Goal: Task Accomplishment & Management: Complete application form

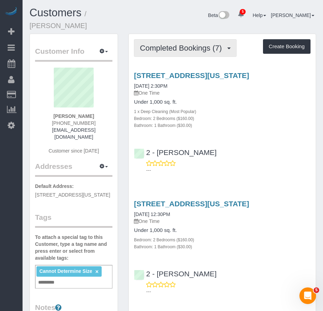
click at [164, 45] on span "Completed Bookings (7)" at bounding box center [182, 48] width 85 height 9
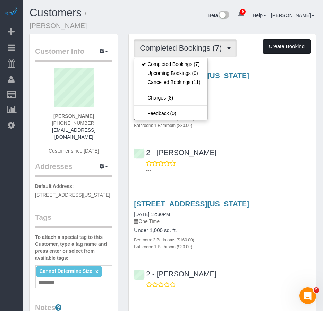
click at [295, 48] on button "Create Booking" at bounding box center [287, 46] width 48 height 15
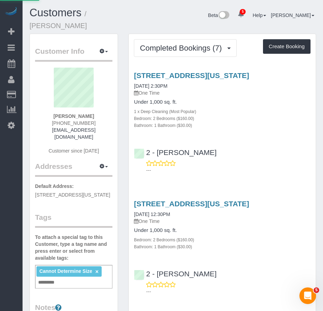
select select "NY"
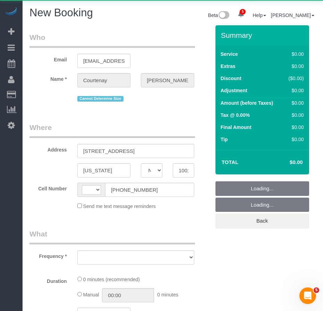
select select "string:[GEOGRAPHIC_DATA]"
select select "number:89"
select select "number:90"
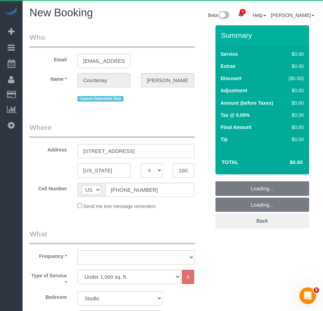
select select "object:1617"
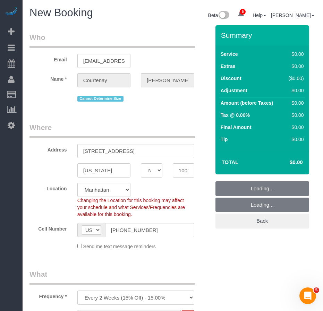
select select "string:stripe-pm_1RwpLJ4VGloSiKo7v6odXzfJ"
select select "object:2052"
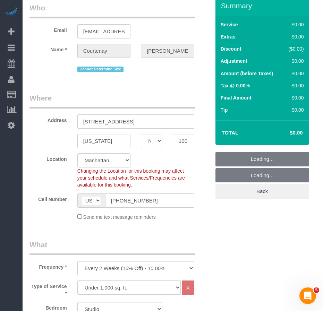
scroll to position [69, 0]
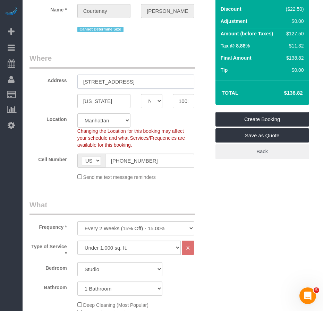
drag, startPoint x: 130, startPoint y: 80, endPoint x: 80, endPoint y: 80, distance: 50.3
click at [80, 80] on input "96 Fifth Avenue, 7J" at bounding box center [135, 82] width 117 height 14
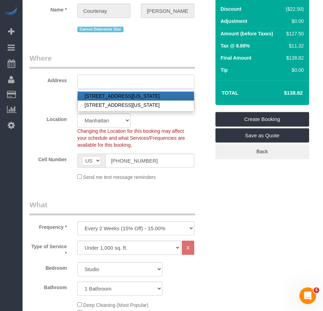
type input "96 Fifth Avenue, 7J"
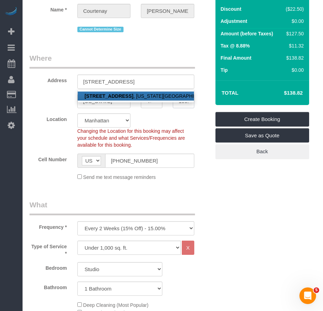
click at [45, 104] on div "New York AK AL AR AZ CA CO CT DC DE FL GA HI IA ID IL IN KS KY LA MA MD ME MI M…" at bounding box center [119, 101] width 191 height 14
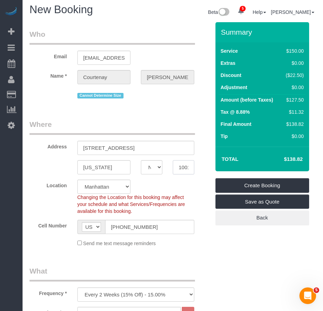
scroll to position [0, 0]
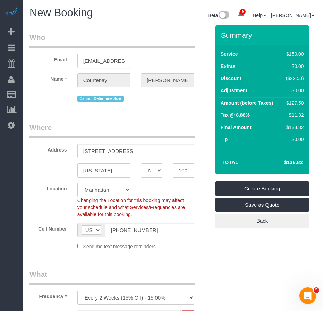
click at [118, 62] on body "5 Beta Your Notifications You have 0 alerts × You have 3 to charge for 08/27/20…" at bounding box center [161, 155] width 323 height 311
click at [83, 152] on input "96 Fifth Avenue, 7J" at bounding box center [135, 151] width 117 height 14
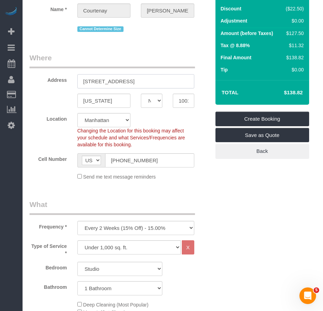
scroll to position [35, 0]
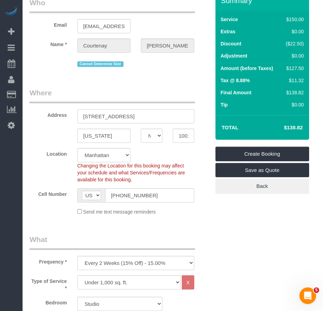
click at [136, 117] on input "96 Fifth Avenue, 7J" at bounding box center [135, 116] width 117 height 14
drag, startPoint x: 136, startPoint y: 117, endPoint x: 73, endPoint y: 117, distance: 62.8
click at [73, 117] on div "96 Fifth Avenue, 7J" at bounding box center [135, 116] width 127 height 14
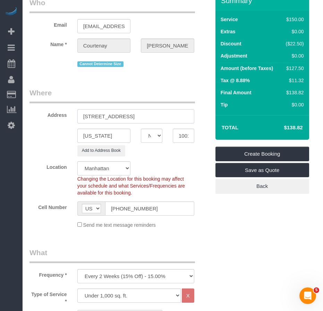
click at [92, 117] on input "302West 12th Street, Apt." at bounding box center [135, 116] width 117 height 14
click at [147, 116] on input "302 West 12th Street, Apt." at bounding box center [135, 116] width 117 height 14
type input "[STREET_ADDRESS] 11F"
click at [179, 137] on input "10011" at bounding box center [184, 136] width 22 height 14
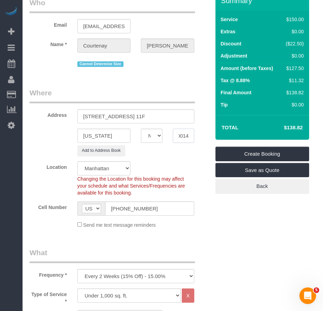
type input "10014"
click at [49, 185] on div "Location Manhattan Austin Boston Bronx Brooklyn Charlotte Denver New Jersey Por…" at bounding box center [119, 178] width 191 height 35
drag, startPoint x: 83, startPoint y: 117, endPoint x: 160, endPoint y: 117, distance: 77.1
click at [160, 117] on input "[STREET_ADDRESS] 11F" at bounding box center [135, 116] width 117 height 14
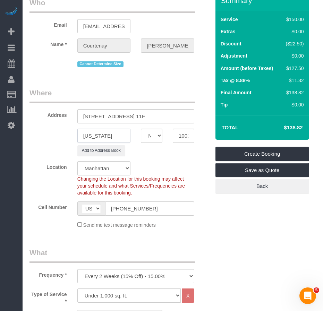
click at [114, 136] on input "New York" at bounding box center [103, 136] width 53 height 14
type input "[GEOGRAPHIC_DATA]"
click at [59, 138] on div "Brooklyn AK AL AR AZ CA CO CT DC DE FL GA HI IA ID IL IN KS KY LA MA MD ME MI M…" at bounding box center [119, 136] width 191 height 14
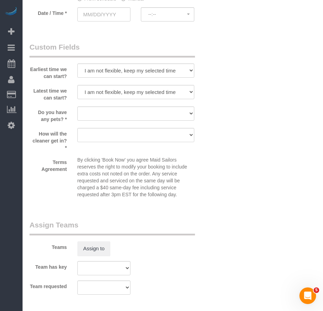
scroll to position [933, 0]
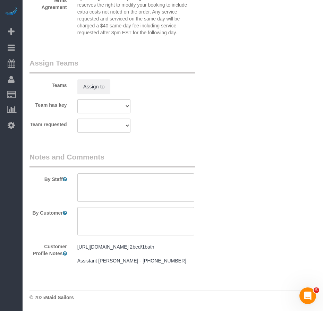
click at [112, 249] on pre "https://streeteasy.com/property/9223701-96-5-avenue-7j 2bed/1bath Assistant Isa…" at bounding box center [135, 254] width 117 height 21
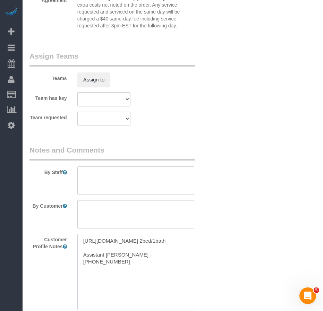
drag, startPoint x: 142, startPoint y: 250, endPoint x: 79, endPoint y: 242, distance: 63.7
click at [79, 242] on textarea "https://streeteasy.com/property/9223701-96-5-avenue-7j 2bed/1bath Assistant Isa…" at bounding box center [135, 272] width 117 height 77
paste textarea "www.zillow.com/homedetails/302-W-12th-St-APT-11F-New-York-NY-10014/31501021_zpi…"
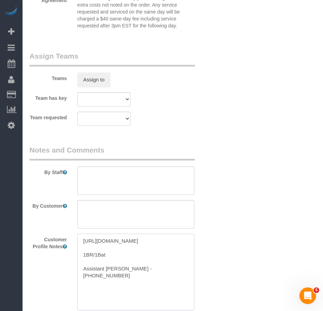
type textarea "https://www.zillow.com/homedetails/302-W-12th-St-APT-11F-New-York-NY-10014/3150…"
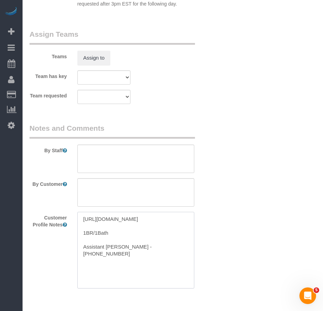
scroll to position [976, 0]
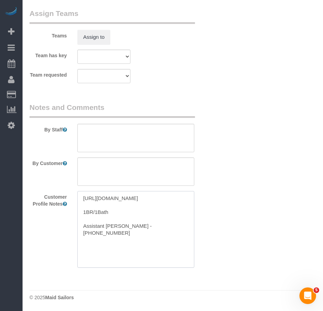
drag, startPoint x: 142, startPoint y: 241, endPoint x: 73, endPoint y: 241, distance: 69.1
click at [73, 241] on div "https://www.zillow.com/homedetails/302-W-12th-St-APT-11F-New-York-NY-10014/3150…" at bounding box center [135, 229] width 127 height 77
click at [120, 227] on textarea "https://www.zillow.com/homedetails/302-W-12th-St-APT-11F-New-York-NY-10014/3150…" at bounding box center [135, 229] width 117 height 77
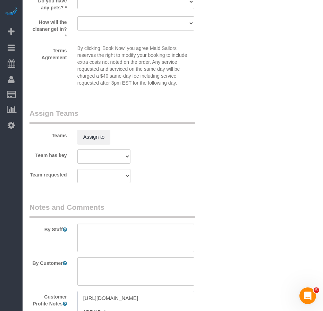
scroll to position [871, 0]
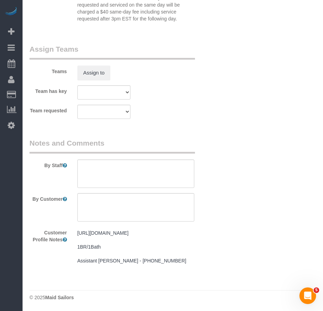
scroll to position [947, 0]
click at [181, 44] on legend "Assign Teams" at bounding box center [113, 52] width 166 height 16
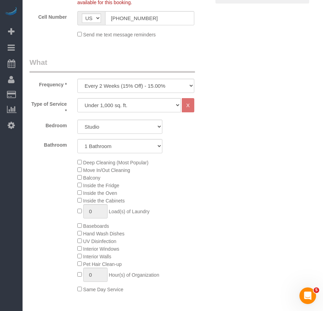
scroll to position [218, 0]
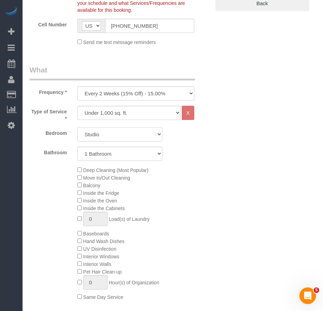
click at [113, 140] on select "Studio 1 Bedroom 2 Bedrooms 3 Bedrooms" at bounding box center [119, 134] width 85 height 14
select select "1"
click at [77, 127] on select "Studio 1 Bedroom 2 Bedrooms 3 Bedrooms" at bounding box center [119, 134] width 85 height 14
click at [198, 187] on div "Deep Cleaning (Most Popular) Move In/Out Cleaning Balcony Inside the Fridge Ins…" at bounding box center [143, 233] width 143 height 135
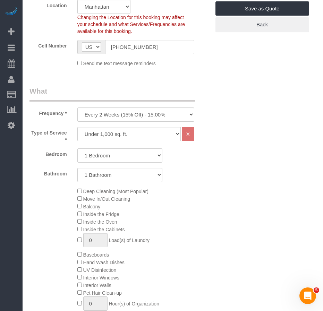
scroll to position [183, 0]
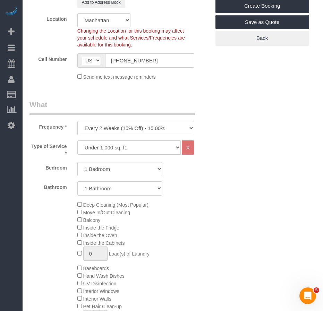
click at [187, 131] on select "One Time Weekly (20% Off) - 20.00% Every 2 Weeks (15% Off) - 15.00% Every 4 Wee…" at bounding box center [135, 128] width 117 height 14
select select "object:2053"
click at [77, 121] on select "One Time Weekly (20% Off) - 20.00% Every 2 Weeks (15% Off) - 15.00% Every 4 Wee…" at bounding box center [135, 128] width 117 height 14
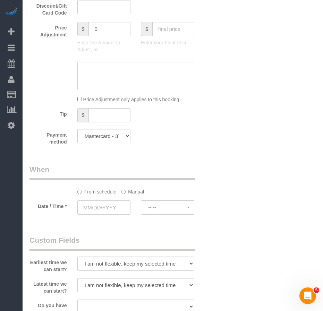
scroll to position [669, 0]
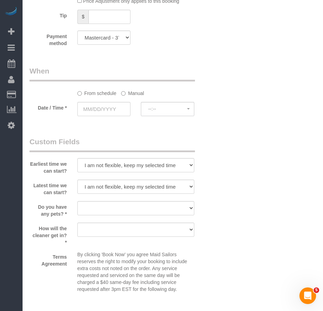
click at [163, 216] on div at bounding box center [135, 216] width 117 height 1
click at [160, 209] on select "Dog Cat None" at bounding box center [135, 208] width 117 height 14
select select "number:15"
click at [77, 201] on select "Dog Cat None" at bounding box center [135, 208] width 117 height 14
click at [167, 230] on select "We'll let you in. Doorman/Front Desk has the key. Other (Provide details)" at bounding box center [135, 230] width 117 height 14
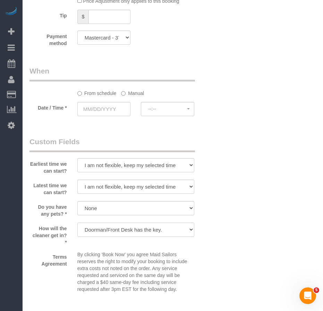
click at [77, 223] on select "We'll let you in. Doorman/Front Desk has the key. Other (Provide details)" at bounding box center [135, 230] width 117 height 14
drag, startPoint x: 153, startPoint y: 229, endPoint x: 153, endPoint y: 234, distance: 5.2
click at [153, 229] on select "We'll let you in. Doorman/Front Desk has the key. Other (Provide details)" at bounding box center [135, 230] width 117 height 14
click at [77, 223] on select "We'll let you in. Doorman/Front Desk has the key. Other (Provide details)" at bounding box center [135, 230] width 117 height 14
click at [209, 254] on div "Terms Agreement By clicking 'Book Now' you agree Maid Sailors reserves the righ…" at bounding box center [119, 273] width 191 height 45
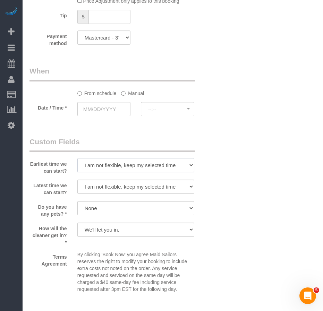
click at [176, 166] on select "I am not flexible, keep my selected time 8:00 AM 9:00 AM 10:00 AM 11:00 AM 12:0…" at bounding box center [135, 165] width 117 height 14
click at [153, 233] on select "We'll let you in. Doorman/Front Desk has the key. Other (Provide details)" at bounding box center [135, 230] width 117 height 14
click at [77, 223] on select "We'll let you in. Doorman/Front Desk has the key. Other (Provide details)" at bounding box center [135, 230] width 117 height 14
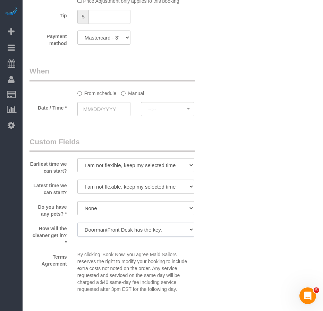
click at [174, 231] on select "We'll let you in. Doorman/Front Desk has the key. Other (Provide details)" at bounding box center [135, 230] width 117 height 14
click at [77, 223] on select "We'll let you in. Doorman/Front Desk has the key. Other (Provide details)" at bounding box center [135, 230] width 117 height 14
click at [171, 232] on select "We'll let you in. Doorman/Front Desk has the key. Other (Provide details)" at bounding box center [135, 230] width 117 height 14
select select "number:7"
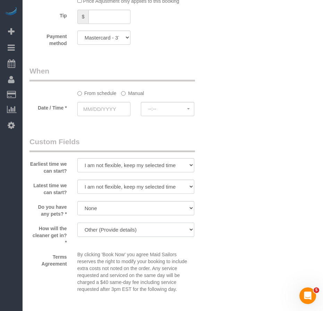
click at [77, 223] on select "We'll let you in. Doorman/Front Desk has the key. Other (Provide details)" at bounding box center [135, 230] width 117 height 14
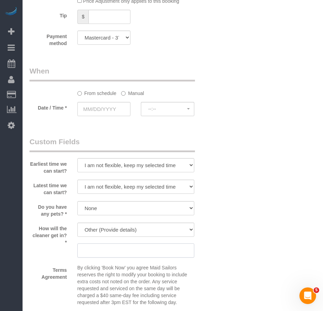
click at [136, 252] on input "text" at bounding box center [135, 251] width 117 height 14
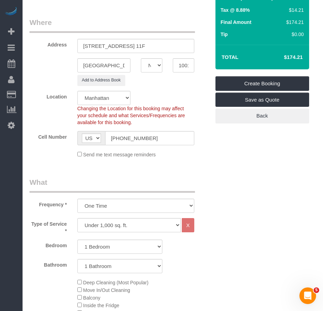
scroll to position [44, 0]
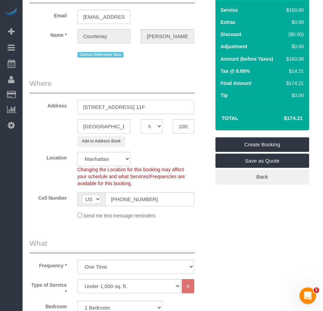
drag, startPoint x: 134, startPoint y: 106, endPoint x: 157, endPoint y: 105, distance: 22.6
click at [157, 105] on input "[STREET_ADDRESS] 11F" at bounding box center [135, 107] width 117 height 14
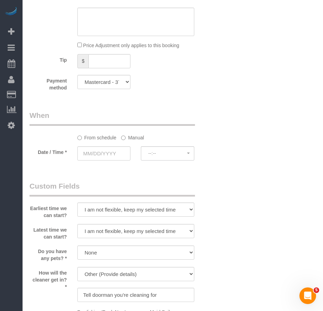
scroll to position [738, 0]
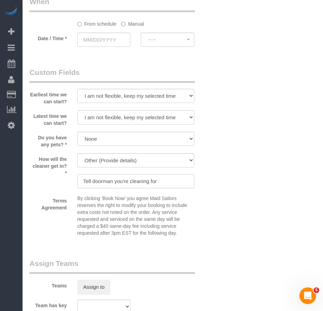
click at [163, 183] on input "Tell doorman you're cleaning for" at bounding box center [135, 181] width 117 height 14
paste input "Apt. 11F"
click at [206, 222] on div "Terms Agreement By clicking 'Book Now' you agree Maid Sailors reserves the righ…" at bounding box center [119, 217] width 191 height 45
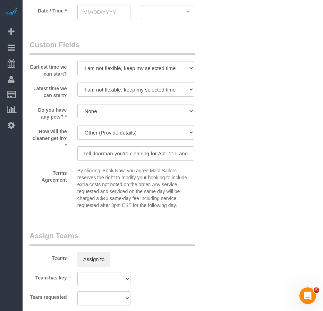
scroll to position [808, 0]
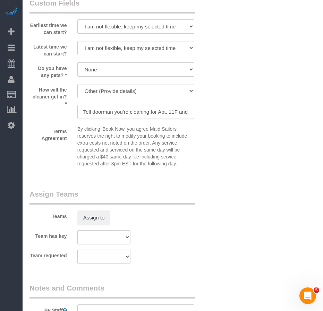
click at [92, 115] on input "Tell doorman you're cleaning for Apt. 11F and they will call the client to let …" at bounding box center [135, 112] width 117 height 14
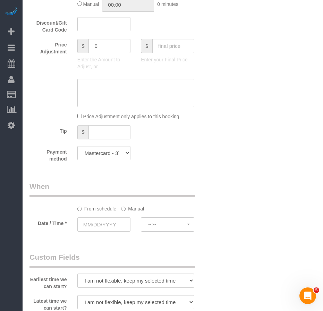
scroll to position [543, 0]
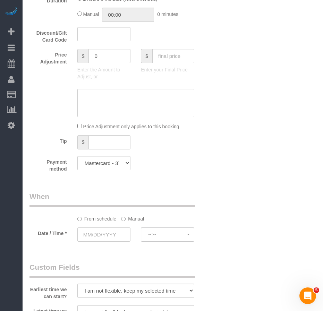
type input "Tell the doorman you're cleaning for Apt. 11F and they will call the client to …"
click at [103, 233] on input "text" at bounding box center [103, 235] width 53 height 14
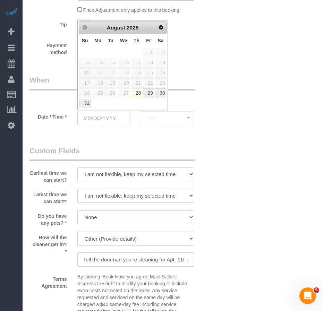
scroll to position [647, 0]
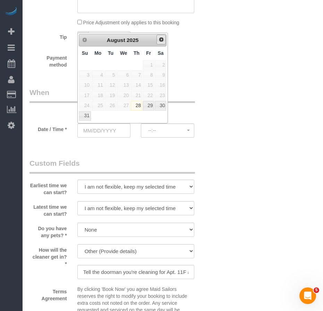
click at [164, 42] on span "Next" at bounding box center [162, 40] width 6 height 6
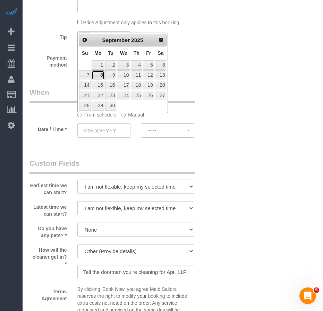
click at [103, 74] on link "8" at bounding box center [98, 74] width 13 height 9
type input "[DATE]"
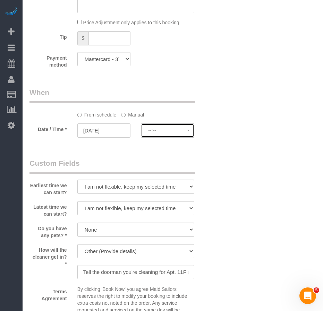
click at [158, 126] on button "--:--" at bounding box center [167, 131] width 53 height 14
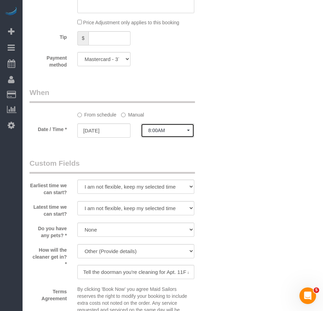
click at [161, 131] on span "8:00AM" at bounding box center [167, 131] width 39 height 6
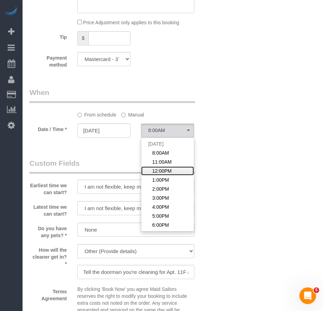
click at [166, 170] on span "12:00PM" at bounding box center [161, 171] width 19 height 7
select select "spot3"
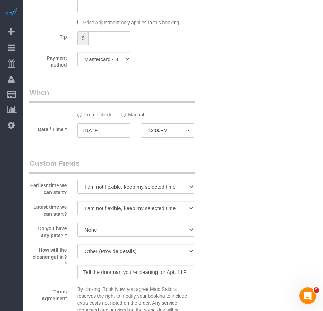
click at [161, 186] on select "I am not flexible, keep my selected time 8:00 AM 9:00 AM 10:00 AM 11:00 AM 12:0…" at bounding box center [135, 187] width 117 height 14
select select "number:57"
click at [77, 180] on select "I am not flexible, keep my selected time 8:00 AM 9:00 AM 10:00 AM 11:00 AM 12:0…" at bounding box center [135, 187] width 117 height 14
click at [129, 209] on select "I am not flexible, keep my selected time 8:00 AM 9:00 AM 10:00 AM 11:00 AM 12:0…" at bounding box center [135, 208] width 117 height 14
select select "number:75"
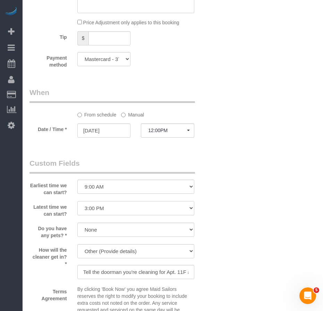
click at [77, 201] on select "I am not flexible, keep my selected time 8:00 AM 9:00 AM 10:00 AM 11:00 AM 12:0…" at bounding box center [135, 208] width 117 height 14
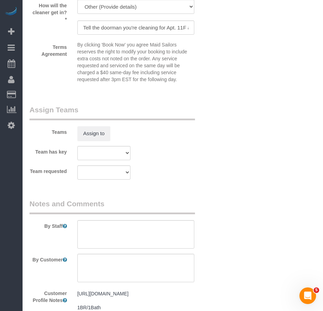
scroll to position [925, 0]
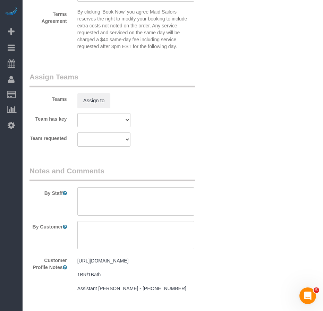
drag, startPoint x: 261, startPoint y: 211, endPoint x: 237, endPoint y: 217, distance: 24.1
click at [98, 227] on textarea at bounding box center [135, 235] width 117 height 28
paste textarea "construction/dust left over standard cleaning"
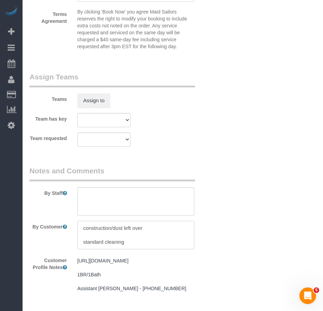
drag, startPoint x: 128, startPoint y: 242, endPoint x: 78, endPoint y: 238, distance: 50.4
click at [78, 238] on textarea at bounding box center [135, 235] width 117 height 28
click at [83, 229] on textarea at bounding box center [135, 235] width 117 height 28
click at [85, 227] on textarea at bounding box center [135, 235] width 117 height 28
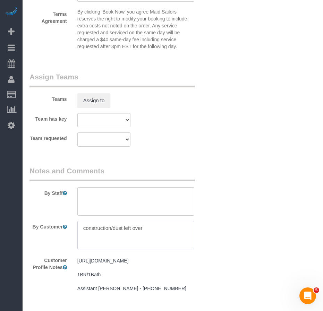
paste textarea "standard cleaning"
click at [109, 243] on textarea at bounding box center [135, 235] width 117 height 28
click at [84, 235] on textarea at bounding box center [135, 235] width 117 height 28
click at [161, 236] on textarea at bounding box center [135, 235] width 117 height 28
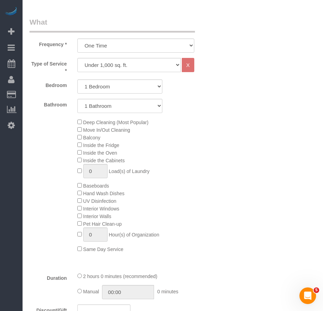
scroll to position [278, 0]
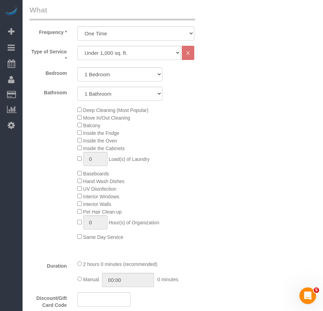
type textarea "standard cleaning post construction/dust left over"
select select "spot61"
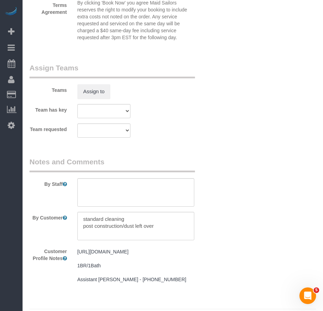
scroll to position [960, 0]
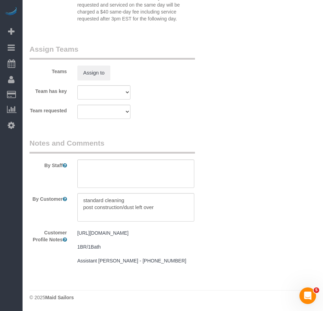
click at [128, 247] on pre "https://www.zillow.com/homedetails/302-W-12th-St-APT-11F-New-York-NY-10014/3150…" at bounding box center [135, 247] width 117 height 35
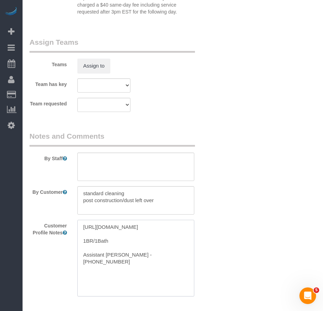
click at [117, 257] on textarea "https://www.zillow.com/homedetails/302-W-12th-St-APT-11F-New-York-NY-10014/3150…" at bounding box center [135, 258] width 117 height 77
type textarea "[URL][DOMAIN_NAME] 1BR/1Bath 900 sqft Assistant [PERSON_NAME] - [PHONE_NUMBER]"
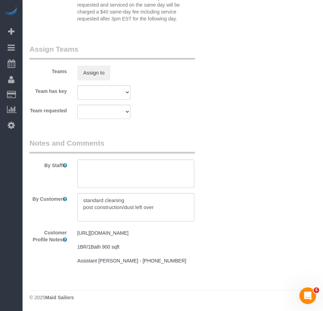
click at [165, 200] on textarea at bounding box center [135, 207] width 117 height 28
click at [107, 145] on legend "Notes and Comments" at bounding box center [113, 146] width 166 height 16
click at [100, 160] on textarea at bounding box center [135, 174] width 117 height 28
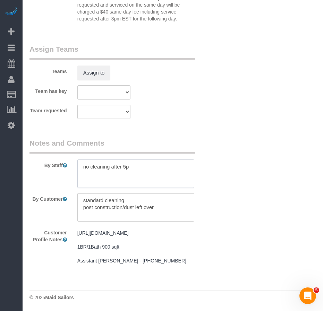
type textarea "no cleaning after 5pm"
drag, startPoint x: 135, startPoint y: 160, endPoint x: 68, endPoint y: 169, distance: 68.3
click at [68, 169] on div "By Staff" at bounding box center [119, 163] width 191 height 50
click at [109, 205] on textarea at bounding box center [135, 207] width 117 height 28
paste textarea "no cleaning after 5pm"
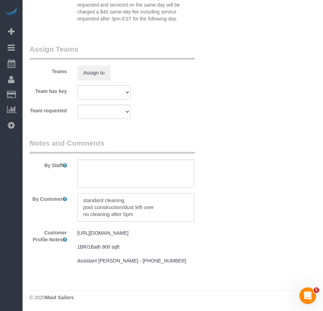
click at [155, 201] on textarea at bounding box center [135, 207] width 117 height 28
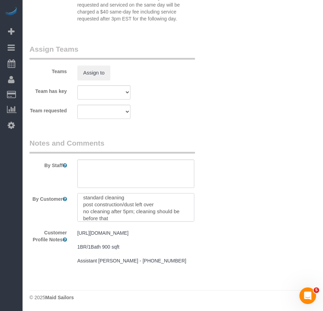
click at [95, 193] on textarea at bounding box center [135, 207] width 117 height 28
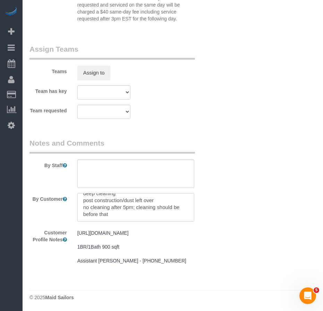
scroll to position [0, 0]
drag, startPoint x: 83, startPoint y: 195, endPoint x: 140, endPoint y: 198, distance: 56.3
click at [140, 198] on textarea at bounding box center [135, 207] width 117 height 28
click at [132, 193] on textarea at bounding box center [135, 207] width 117 height 28
click at [124, 194] on textarea at bounding box center [135, 207] width 117 height 28
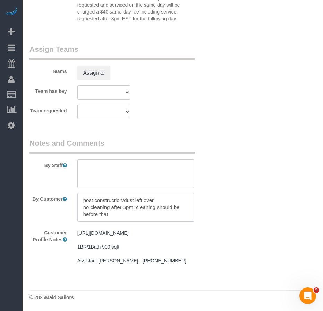
click at [123, 195] on textarea at bounding box center [135, 207] width 117 height 28
drag, startPoint x: 83, startPoint y: 194, endPoint x: 123, endPoint y: 197, distance: 40.0
click at [123, 197] on textarea at bounding box center [135, 207] width 117 height 28
click at [97, 194] on textarea at bounding box center [135, 207] width 117 height 28
click at [97, 193] on textarea at bounding box center [135, 207] width 117 height 28
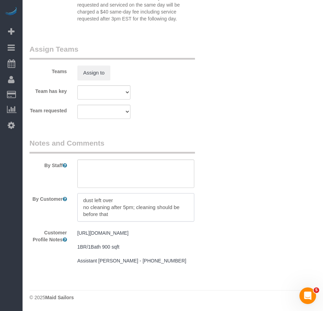
click at [97, 193] on textarea at bounding box center [135, 207] width 117 height 28
click at [101, 195] on textarea at bounding box center [135, 207] width 117 height 28
click at [173, 193] on textarea at bounding box center [135, 207] width 117 height 28
click at [159, 193] on textarea at bounding box center [135, 207] width 117 height 28
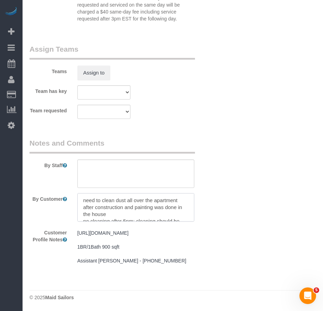
click at [101, 208] on textarea at bounding box center [135, 207] width 117 height 28
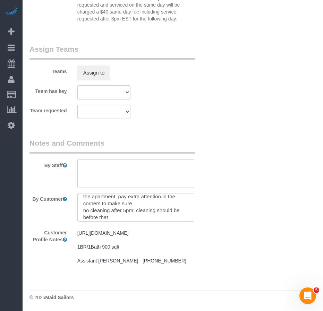
click at [179, 204] on textarea at bounding box center [135, 207] width 117 height 28
drag, startPoint x: 112, startPoint y: 198, endPoint x: 135, endPoint y: 198, distance: 22.9
click at [135, 198] on textarea at bounding box center [135, 207] width 117 height 28
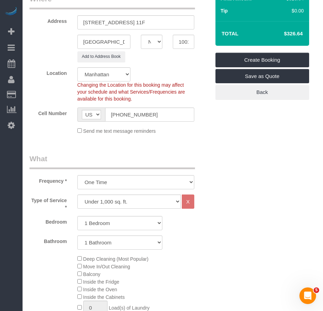
scroll to position [139, 0]
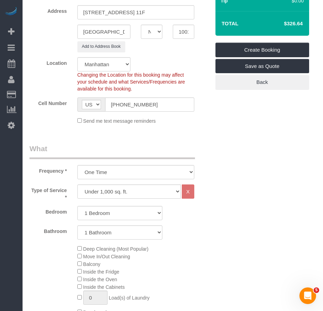
type textarea "need to clean dust all over the apartment after construction and painting was d…"
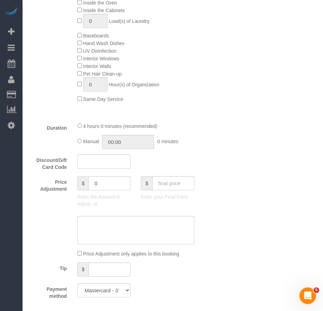
scroll to position [451, 0]
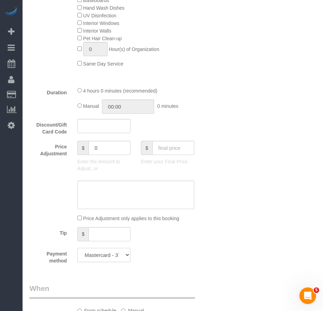
click at [117, 257] on select "Mastercard - 1657 - 02/2026 Mastercard - 3769 - 08/2028 (Default) Add Credit Ca…" at bounding box center [103, 255] width 53 height 14
click at [217, 260] on div "Who Email courtenayvalenti@gmail.com Name * Courtenay Valenti Cannot Determine …" at bounding box center [173, 181] width 287 height 1215
click at [227, 212] on div "Who Email courtenayvalenti@gmail.com Name * Courtenay Valenti Cannot Determine …" at bounding box center [173, 181] width 287 height 1215
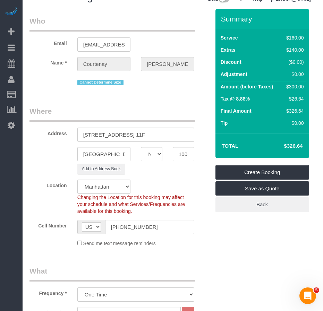
scroll to position [0, 0]
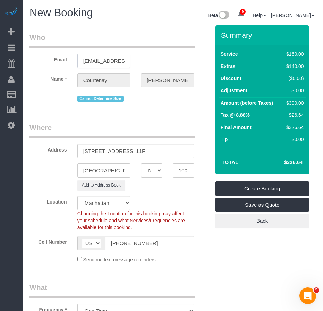
click at [109, 62] on input "[EMAIL_ADDRESS][DOMAIN_NAME]" at bounding box center [103, 61] width 53 height 14
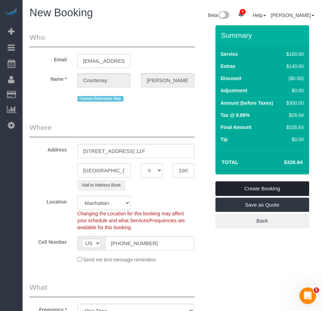
click at [237, 187] on link "Create Booking" at bounding box center [263, 189] width 94 height 15
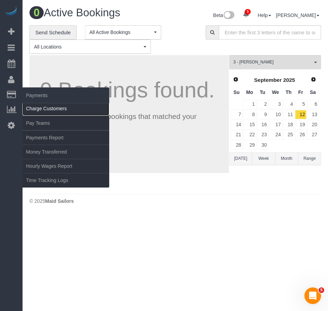
click at [43, 111] on link "Charge Customers" at bounding box center [66, 109] width 87 height 14
select select
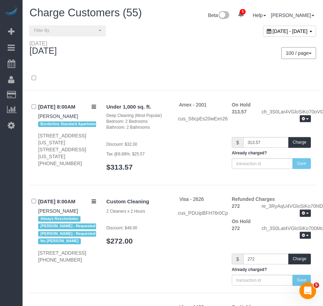
click at [273, 31] on span "August 28, 2025 - August 28, 2025" at bounding box center [290, 31] width 35 height 6
type input "**********"
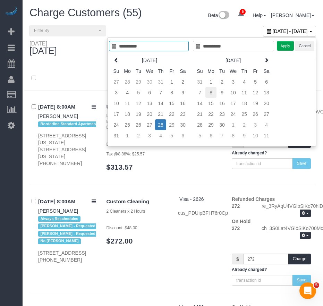
type input "**********"
click at [211, 92] on td "8" at bounding box center [211, 92] width 11 height 11
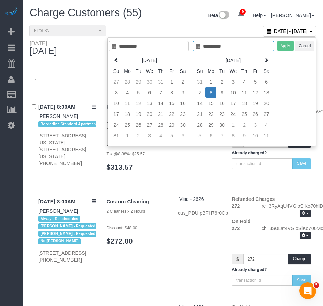
type input "**********"
click at [210, 93] on td "8" at bounding box center [211, 92] width 11 height 11
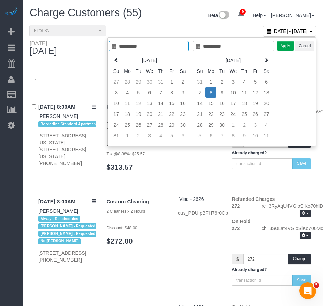
type input "**********"
click at [286, 48] on button "Apply" at bounding box center [285, 46] width 17 height 10
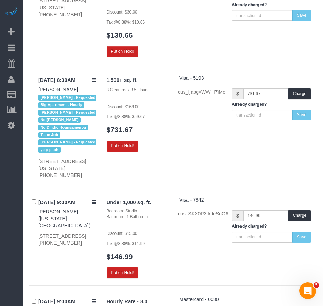
scroll to position [2864, 0]
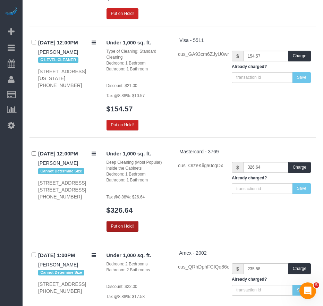
click at [130, 221] on button "Put on Hold!" at bounding box center [123, 226] width 32 height 11
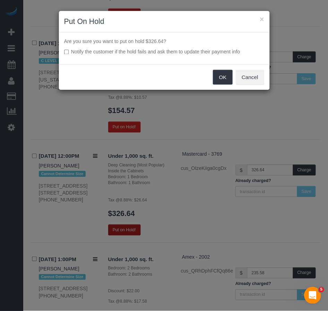
scroll to position [2827, 0]
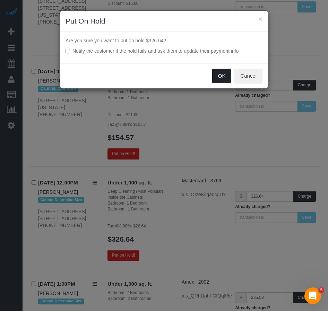
click at [219, 76] on button "OK" at bounding box center [221, 76] width 19 height 15
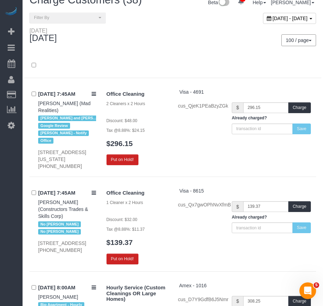
scroll to position [0, 0]
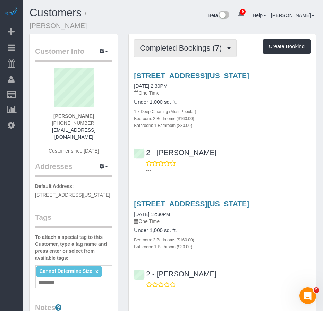
click at [181, 49] on span "Completed Bookings (7)" at bounding box center [182, 48] width 85 height 9
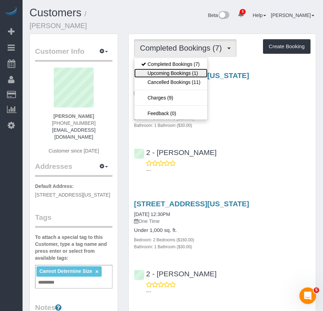
click at [166, 72] on link "Upcoming Bookings (1)" at bounding box center [170, 73] width 73 height 9
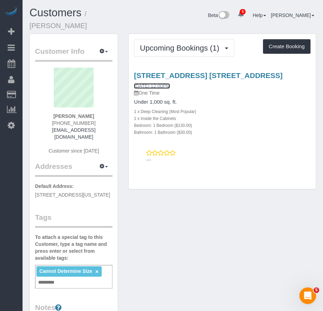
click at [157, 87] on link "[DATE] 12:00PM" at bounding box center [152, 86] width 36 height 6
click at [159, 86] on link "[DATE] 12:00PM" at bounding box center [152, 86] width 36 height 6
click at [149, 84] on link "[DATE] 12:00PM" at bounding box center [152, 86] width 36 height 6
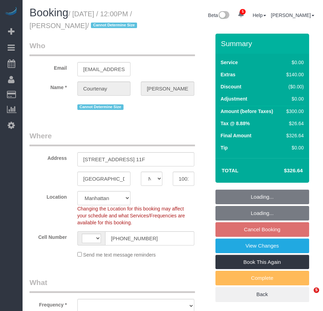
select select "NY"
select select "number:57"
select select "number:75"
select select "number:15"
select select "number:7"
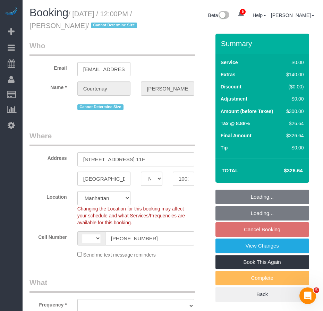
select select "string:[GEOGRAPHIC_DATA]"
select select "object:806"
select select "string:stripe-pm_1RwpLJ4VGloSiKo7v6odXzfJ"
select select "1"
select select "spot3"
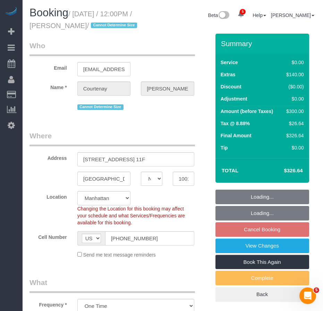
select select "object:1309"
select select "1"
click at [104, 186] on input "[GEOGRAPHIC_DATA]" at bounding box center [103, 179] width 53 height 14
click at [107, 186] on input "[GEOGRAPHIC_DATA]" at bounding box center [103, 179] width 53 height 14
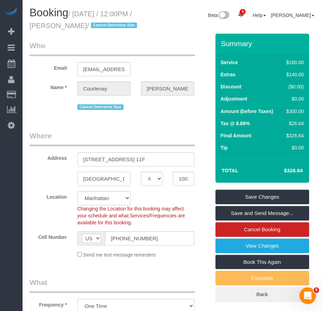
drag, startPoint x: 104, startPoint y: 191, endPoint x: 67, endPoint y: 189, distance: 37.5
click at [67, 186] on div "Brooklyn AK AL AR AZ CA CO CT DC DE FL GA HI IA ID IL IN KS KY LA MA MD ME MI M…" at bounding box center [119, 179] width 191 height 14
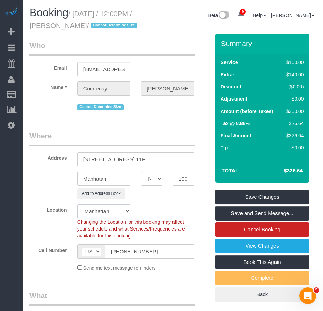
click at [99, 219] on select "Manhattan Austin Boston Bronx Brooklyn Charlotte Denver New Jersey Portland Que…" at bounding box center [103, 211] width 53 height 14
click at [100, 186] on input "Manhatan" at bounding box center [103, 179] width 53 height 14
type input "[GEOGRAPHIC_DATA]"
click at [146, 223] on div "Location Manhattan Austin Boston Bronx Brooklyn Charlotte Denver New Jersey Por…" at bounding box center [119, 221] width 191 height 35
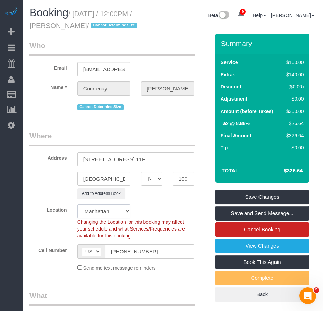
click at [126, 219] on select "Manhattan Austin Boston Bronx Brooklyn Charlotte Denver New Jersey Portland Que…" at bounding box center [103, 211] width 53 height 14
click at [149, 220] on div "Location Manhattan Austin Boston Bronx Brooklyn Charlotte Denver New Jersey Por…" at bounding box center [119, 221] width 191 height 35
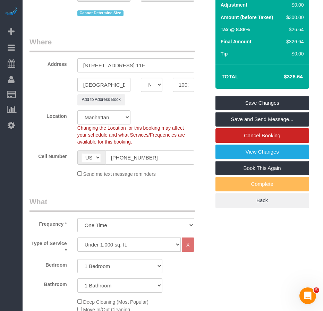
scroll to position [104, 0]
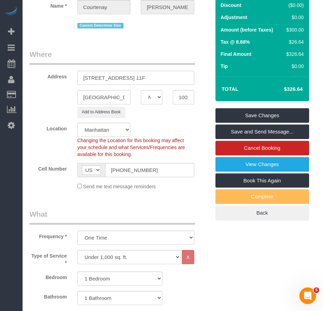
scroll to position [69, 0]
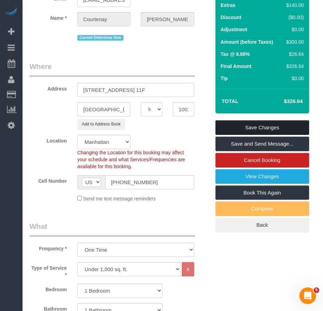
click at [233, 135] on link "Save Changes" at bounding box center [263, 127] width 94 height 15
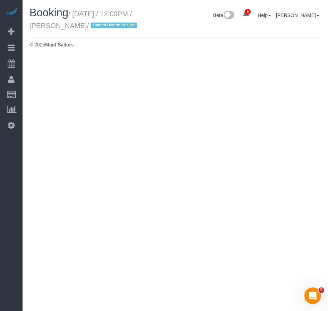
select select "NY"
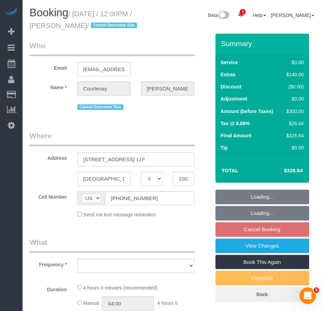
select select "number:57"
select select "number:75"
select select "number:15"
select select "number:7"
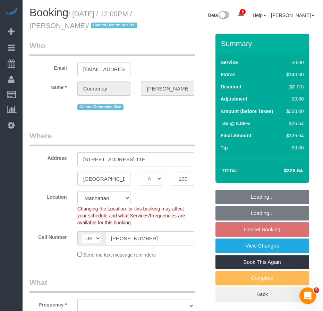
select select "object:2469"
select select "spot61"
select select "1"
select select "object:2905"
select select "string:stripe-pm_1RwpLJ4VGloSiKo7v6odXzfJ"
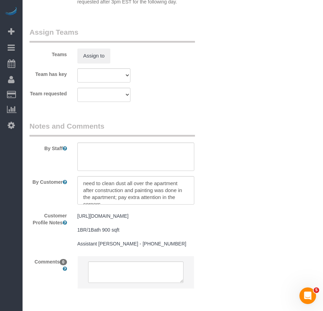
scroll to position [1019, 0]
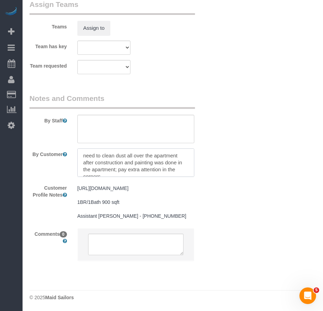
click at [110, 166] on textarea at bounding box center [135, 163] width 117 height 28
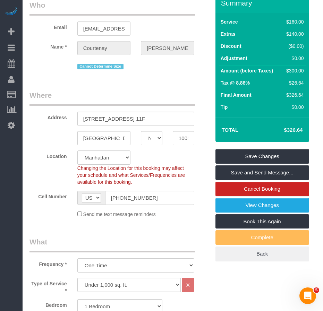
scroll to position [0, 0]
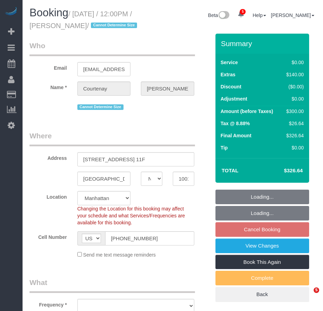
select select "NY"
select select "object:665"
select select "spot3"
select select "number:57"
select select "number:75"
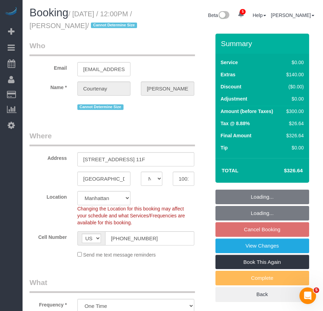
select select "number:15"
select select "number:7"
select select "1"
select select "string:stripe-pm_1RwpLJ4VGloSiKo7v6odXzfJ"
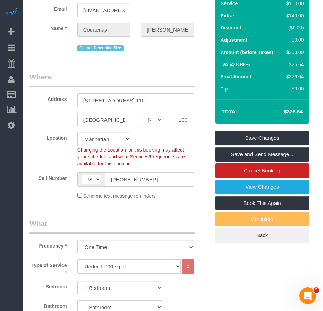
scroll to position [35, 0]
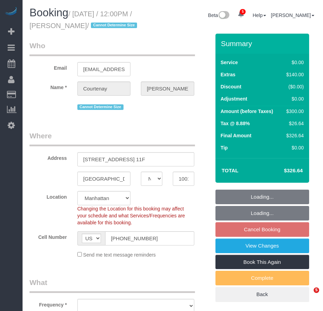
select select "NY"
select select "string:stripe-pm_1RwpLJ4VGloSiKo7v6odXzfJ"
select select "number:57"
select select "number:75"
select select "number:15"
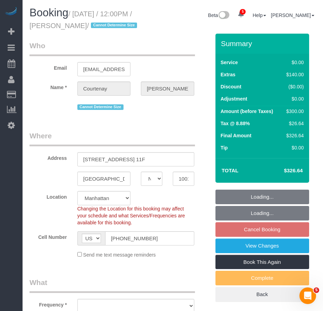
select select "number:7"
select select "object:806"
select select "1"
select select "spot3"
select select "object:1309"
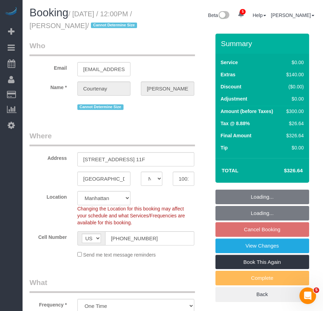
select select "1"
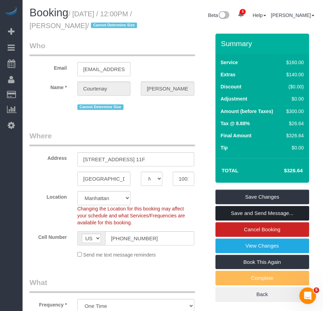
drag, startPoint x: 248, startPoint y: 226, endPoint x: 242, endPoint y: 226, distance: 5.9
click at [248, 221] on link "Save and Send Message..." at bounding box center [263, 213] width 94 height 15
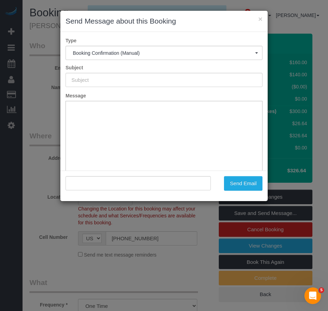
type input "Cleaning Confirmed for [DATE] 12:00pm"
type input ""[PERSON_NAME]" <[EMAIL_ADDRESS][DOMAIN_NAME]>"
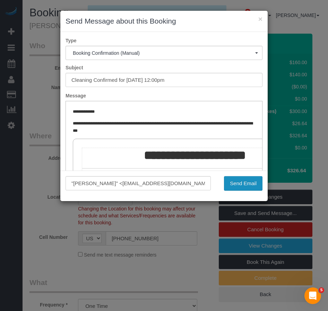
click at [241, 183] on button "Send Email" at bounding box center [243, 183] width 39 height 15
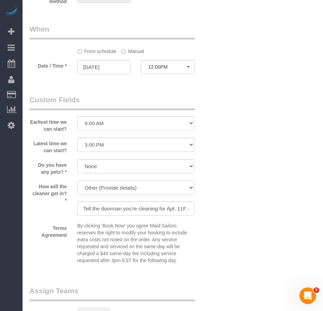
scroll to position [660, 0]
